Goal: Information Seeking & Learning: Learn about a topic

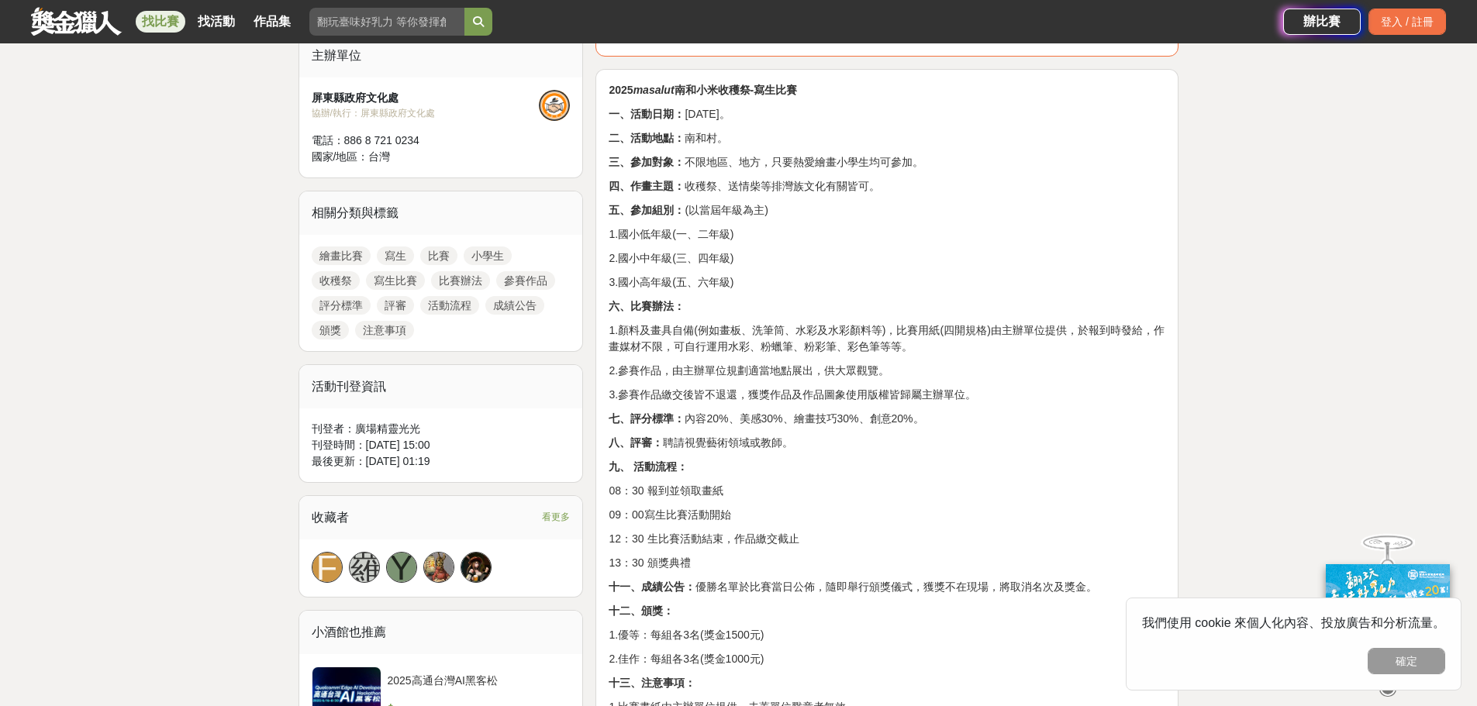
scroll to position [543, 0]
drag, startPoint x: 721, startPoint y: 631, endPoint x: 764, endPoint y: 633, distance: 42.7
click at [764, 633] on p "1.優等：每組各3名(獎金1500元)" at bounding box center [887, 634] width 557 height 16
drag, startPoint x: 643, startPoint y: 661, endPoint x: 663, endPoint y: 652, distance: 21.2
click at [692, 653] on p "2.佳作：每組各3名(獎金1000元)" at bounding box center [887, 658] width 557 height 16
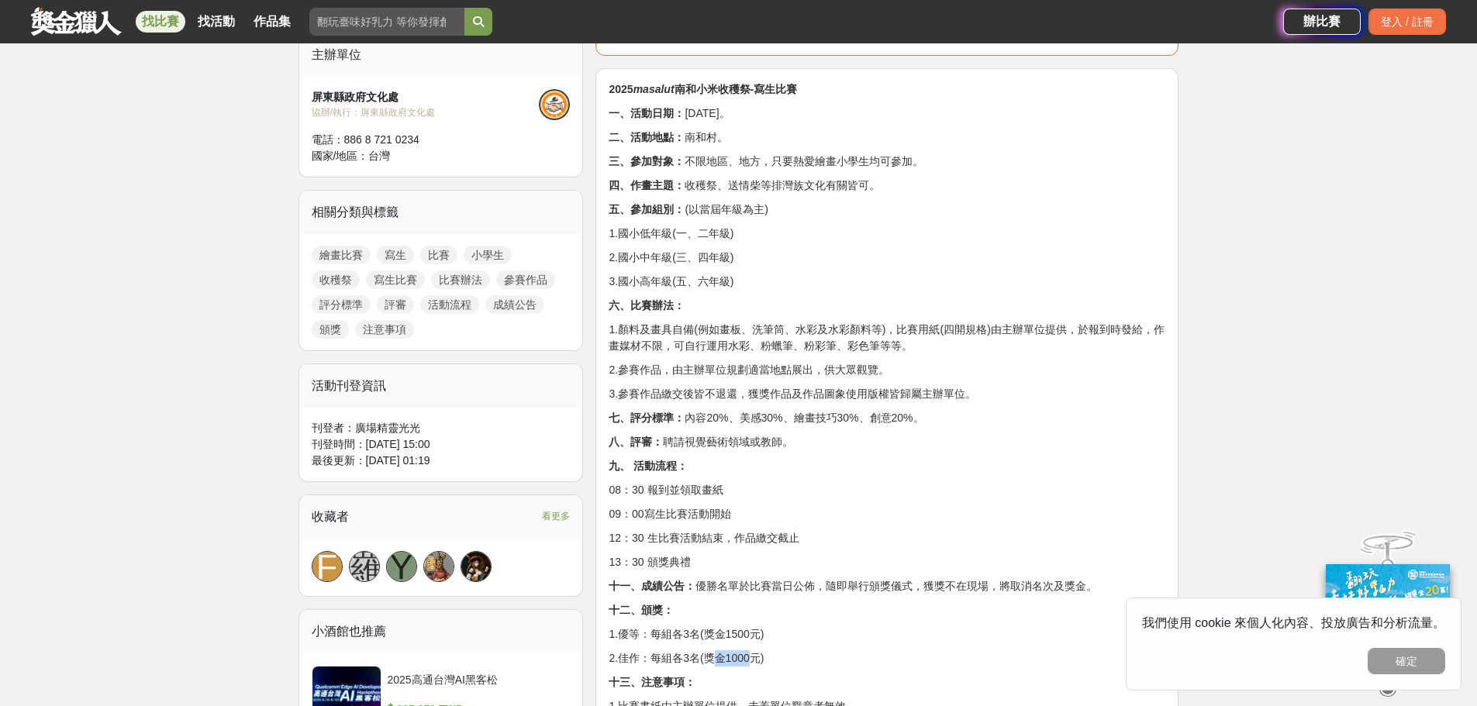
drag, startPoint x: 719, startPoint y: 661, endPoint x: 807, endPoint y: 649, distance: 89.1
click at [754, 656] on p "2.佳作：每組各3名(獎金1000元)" at bounding box center [887, 658] width 557 height 16
click at [810, 647] on div "2025 masalut 南和小米收穫祭-寫生比賽 一、活動日期： 114年8月16日。 二、活動地點： 南和村。 三、參加對象： 不限地區、地方，只要熱愛繪…" at bounding box center [887, 421] width 557 height 681
drag, startPoint x: 777, startPoint y: 591, endPoint x: 805, endPoint y: 591, distance: 27.9
click at [805, 591] on p "十一、成績公告： 優勝名單於比賽當日公佈，隨即舉行頒獎儀式，獲獎不在現場，將取消名次及獎金。" at bounding box center [887, 586] width 557 height 16
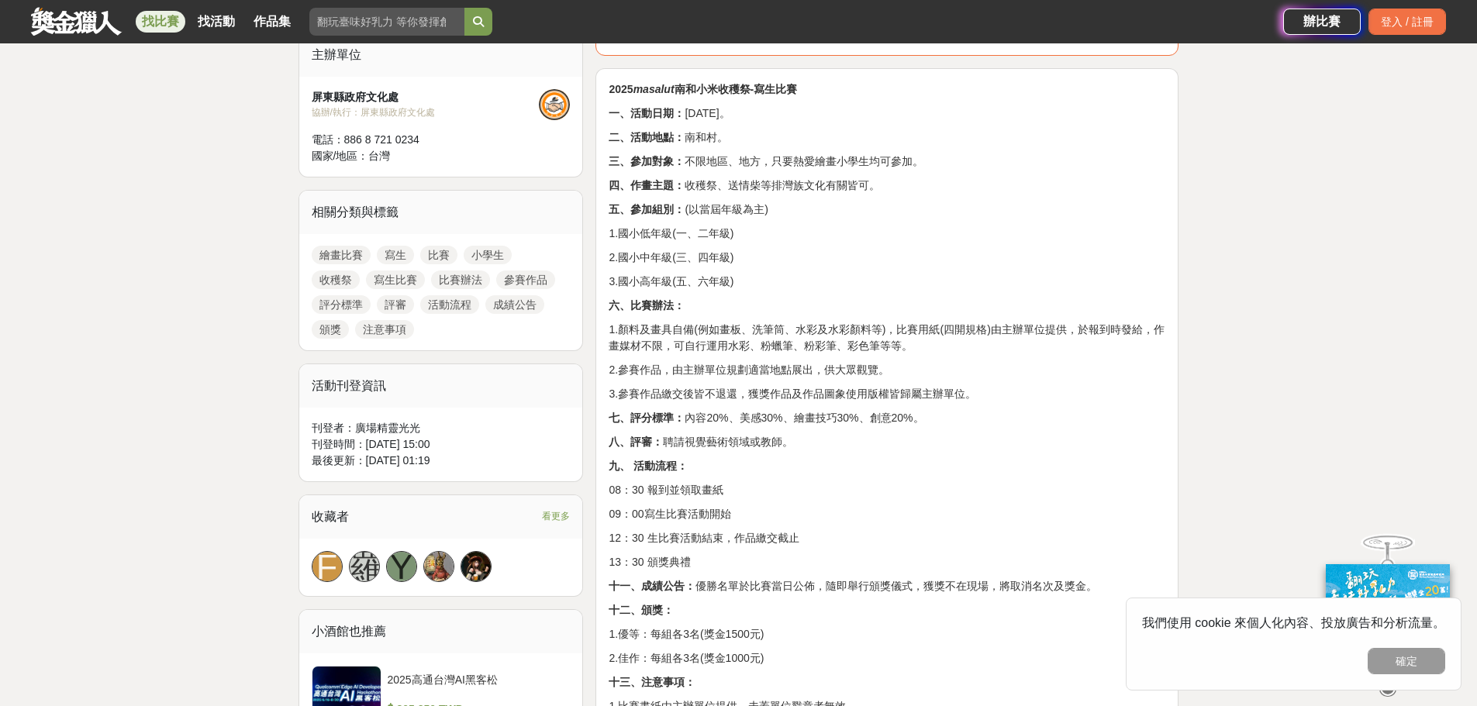
click at [922, 610] on p "十二、頒獎：" at bounding box center [887, 610] width 557 height 16
drag, startPoint x: 930, startPoint y: 587, endPoint x: 1097, endPoint y: 588, distance: 166.7
click at [1097, 588] on p "十一、成績公告： 優勝名單於比賽當日公佈，隨即舉行頒獎儀式，獲獎不在現場，將取消名次及獎金。" at bounding box center [887, 586] width 557 height 16
click at [1025, 609] on p "十二、頒獎：" at bounding box center [887, 610] width 557 height 16
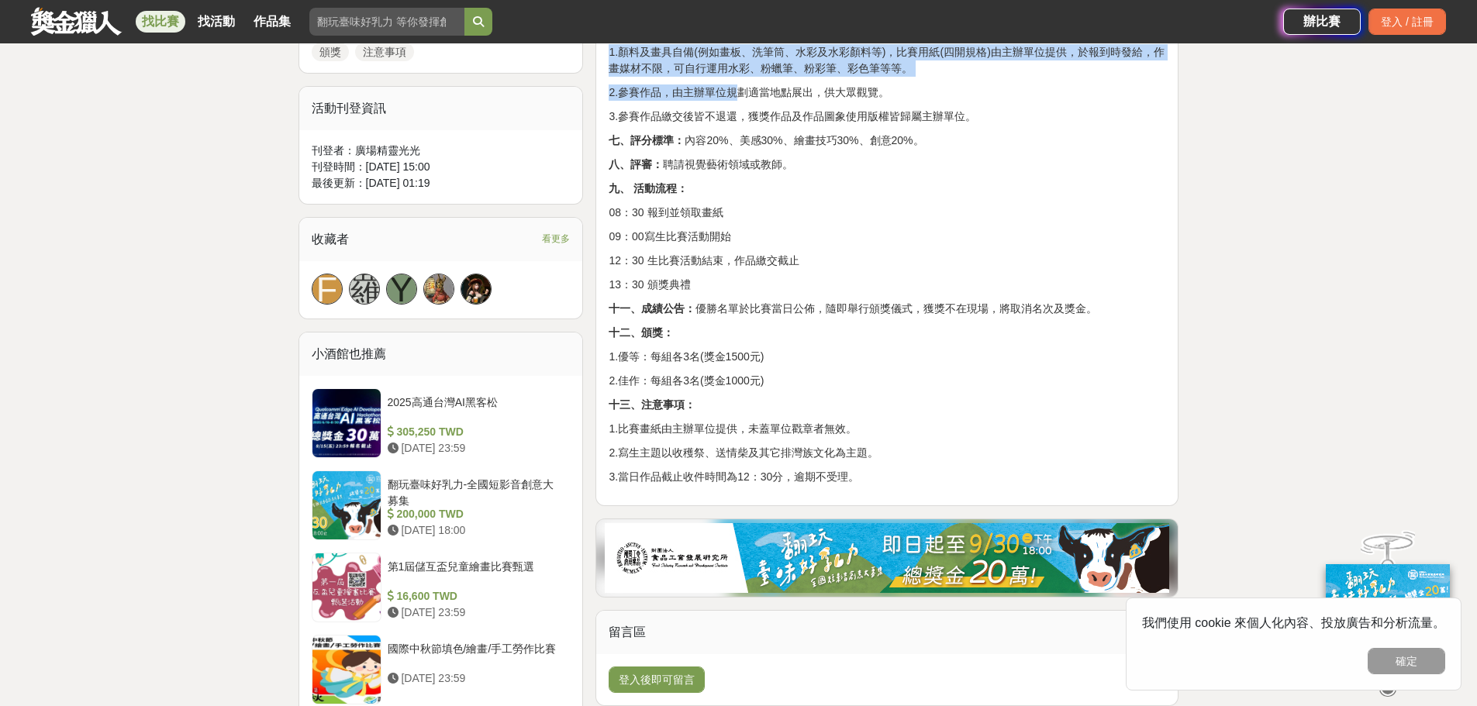
scroll to position [808, 0]
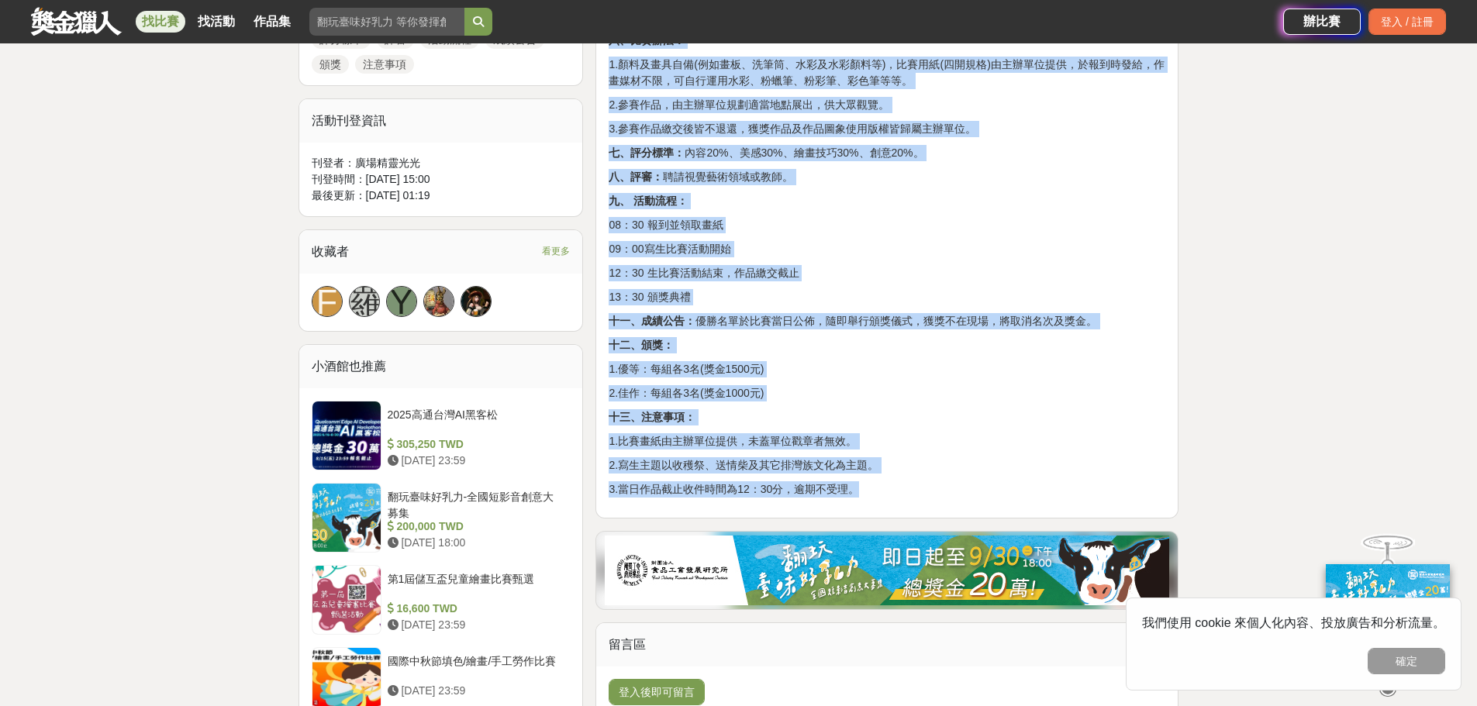
drag, startPoint x: 609, startPoint y: 95, endPoint x: 947, endPoint y: 477, distance: 510.3
click at [947, 477] on div "2025 masalut 南和小米收穫祭-寫生比賽 一、活動日期： 114年8月16日。 二、活動地點： 南和村。 三、參加對象： 不限地區、地方，只要熱愛繪…" at bounding box center [887, 156] width 557 height 681
copy div "2025 masalut 南和小米收穫祭-寫生比賽 一、活動日期： 114年8月16日。 二、活動地點： 南和村。 三、參加對象： 不限地區、地方，只要熱愛繪…"
click at [1291, 243] on div "大家都在看 2025高通台灣AI黑客松 2025-08-15 23:59 故宮百年 一瞬留影【尋寶記】 2025-09-15 17:00 2025年ICARE…" at bounding box center [738, 362] width 1477 height 2189
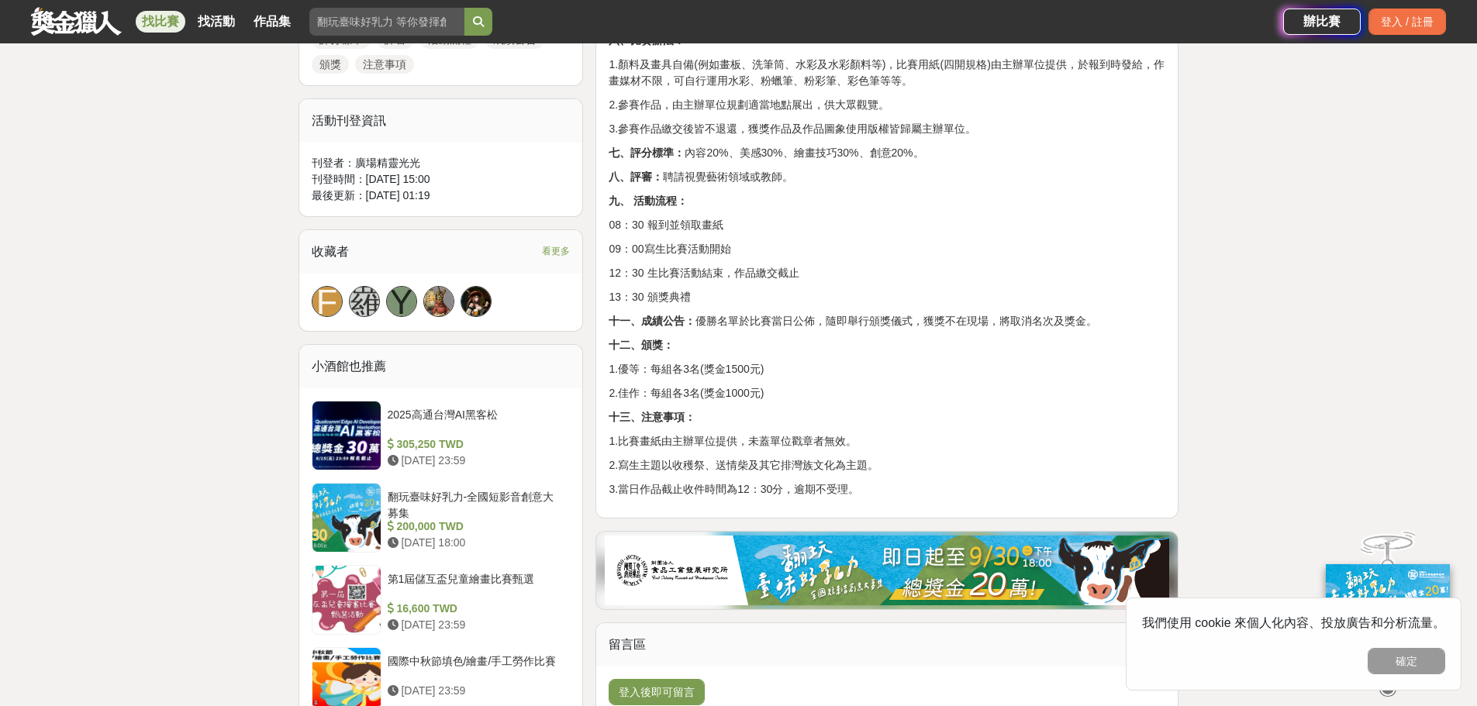
click at [1230, 279] on div "大家都在看 2025高通台灣AI黑客松 2025-08-15 23:59 故宮百年 一瞬留影【尋寶記】 2025-09-15 17:00 2025年ICARE…" at bounding box center [738, 362] width 1477 height 2189
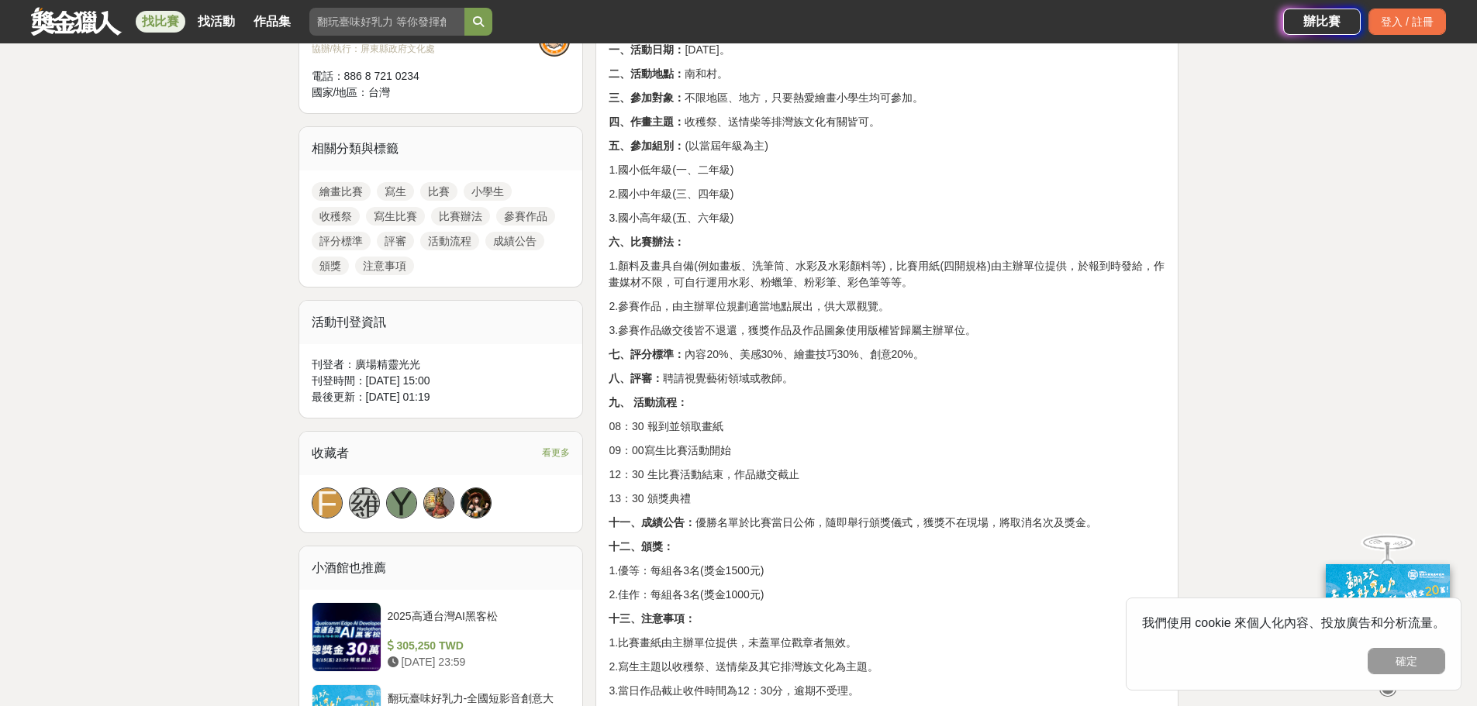
scroll to position [575, 0]
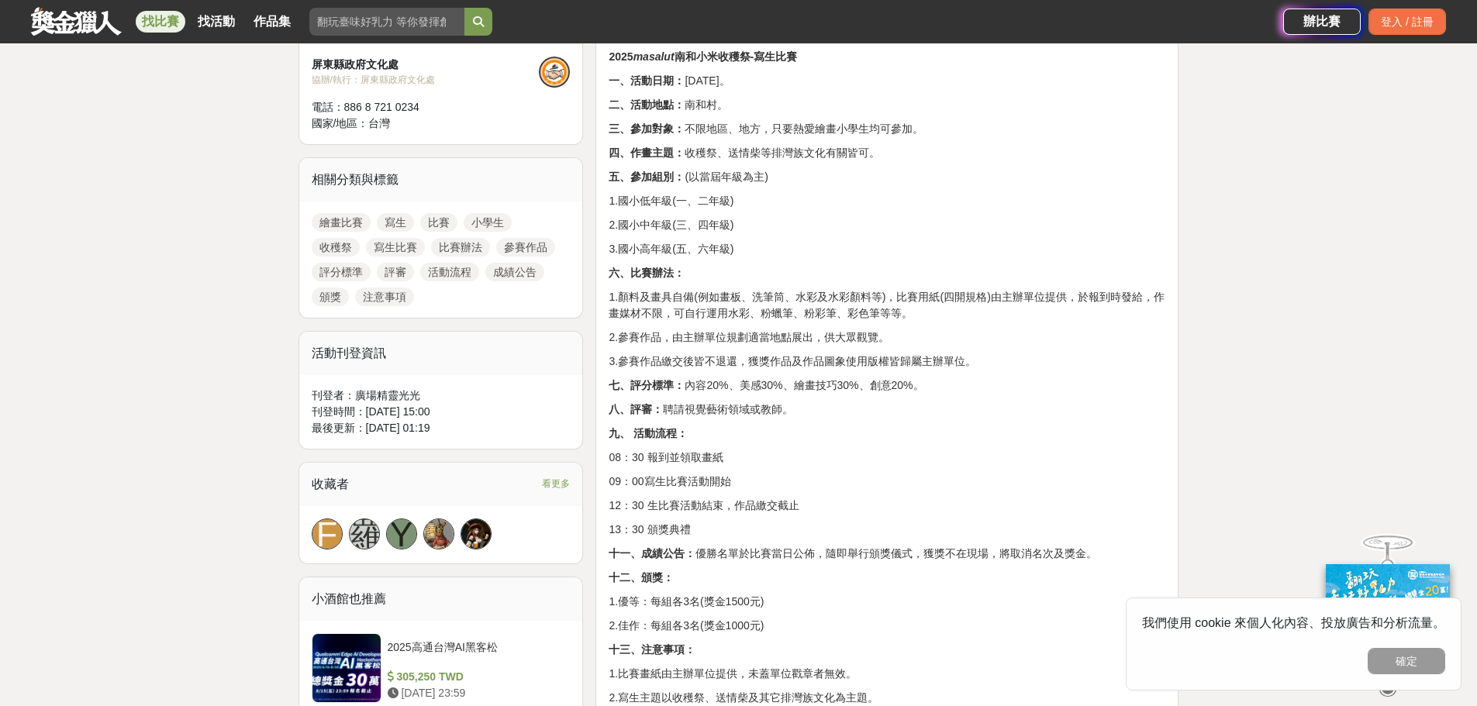
click at [399, 222] on link "寫生" at bounding box center [395, 222] width 37 height 19
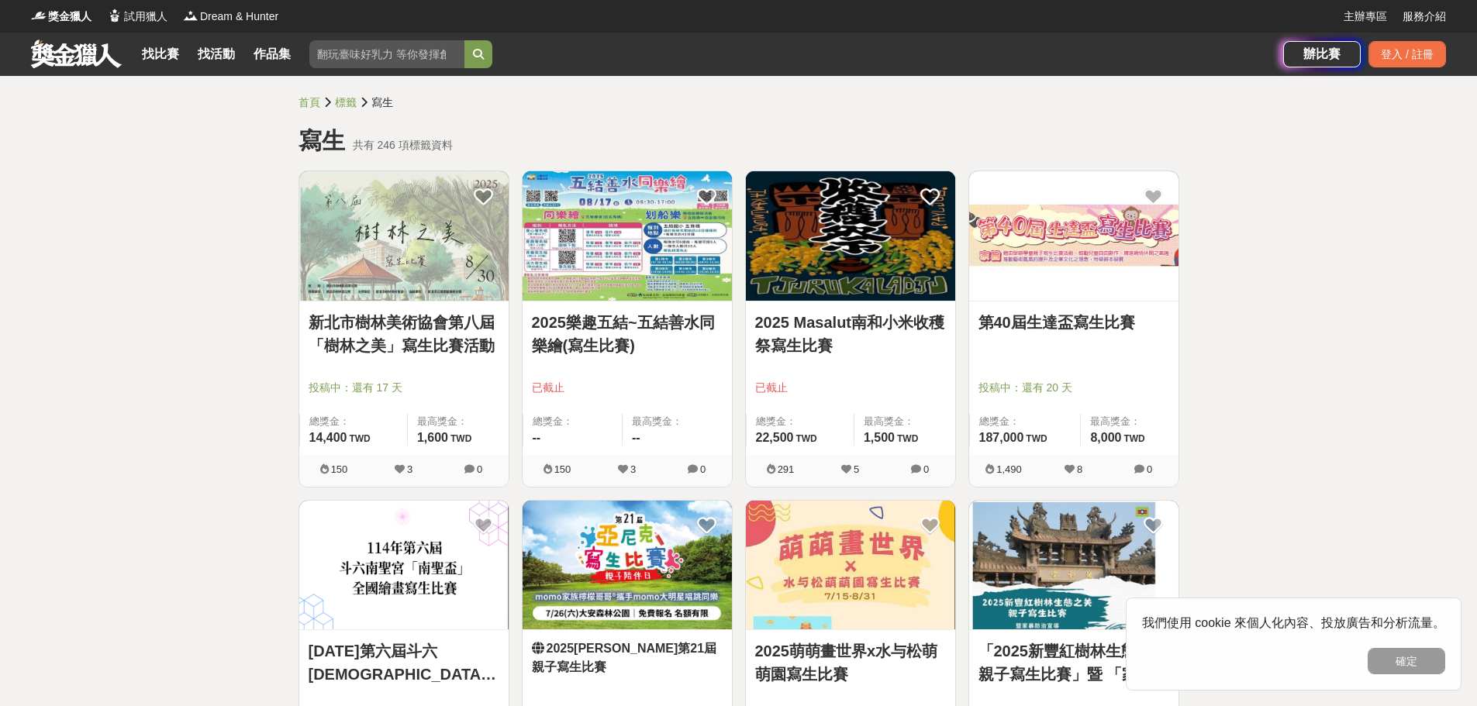
click at [862, 260] on img at bounding box center [850, 235] width 209 height 129
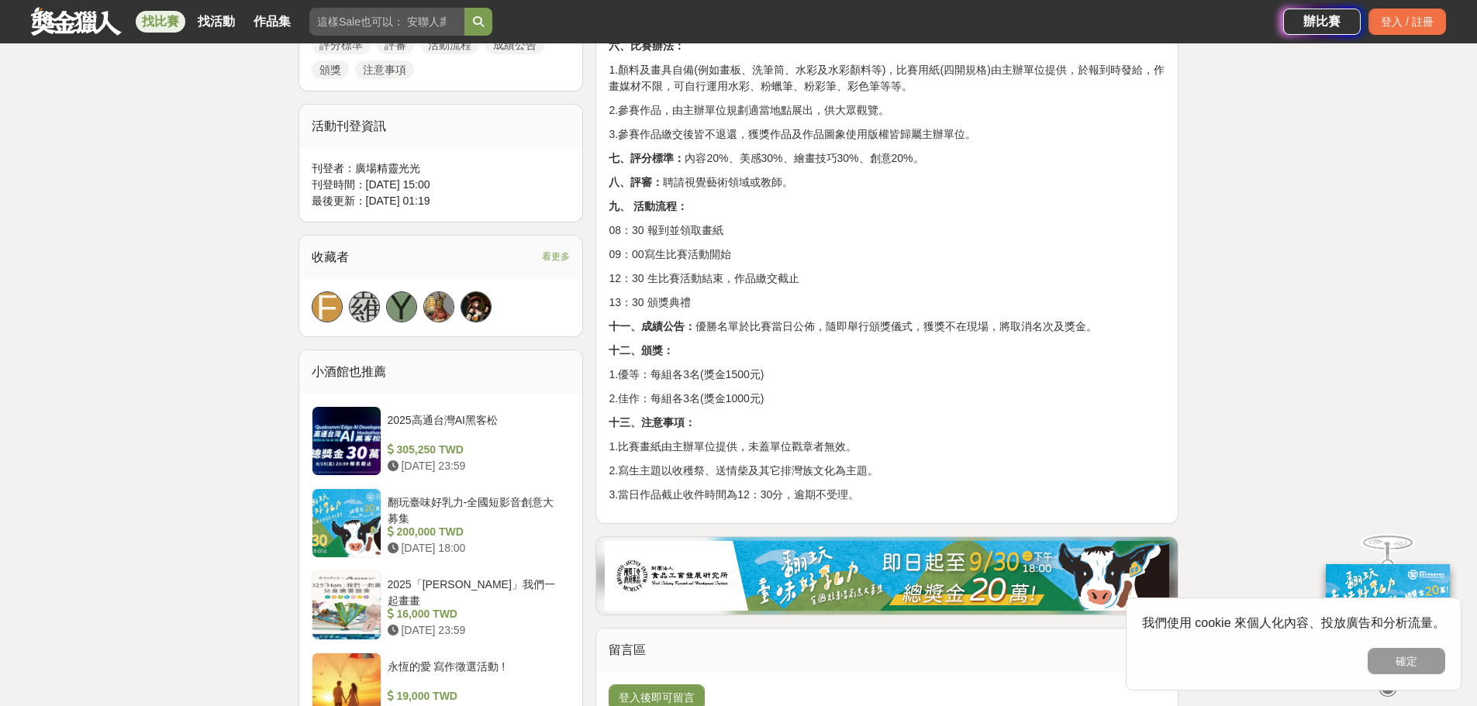
scroll to position [379, 0]
